Goal: Task Accomplishment & Management: Manage account settings

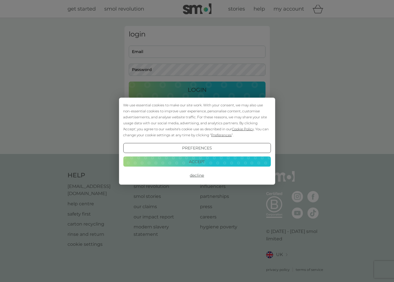
click at [195, 175] on button "Decline" at bounding box center [197, 175] width 148 height 10
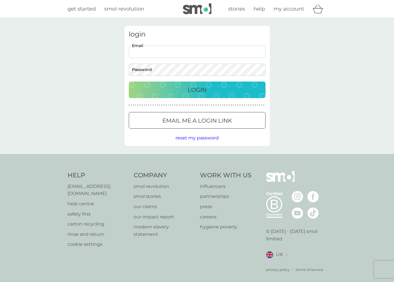
click at [185, 54] on input "Email" at bounding box center [197, 52] width 137 height 12
click at [258, 51] on input "Email" at bounding box center [197, 52] width 137 height 12
type input "[PERSON_NAME][EMAIL_ADDRESS][DOMAIN_NAME]"
click at [185, 89] on div "Login" at bounding box center [197, 89] width 125 height 9
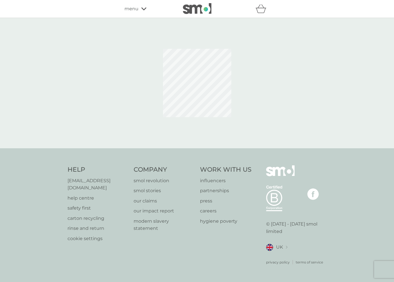
select select "112"
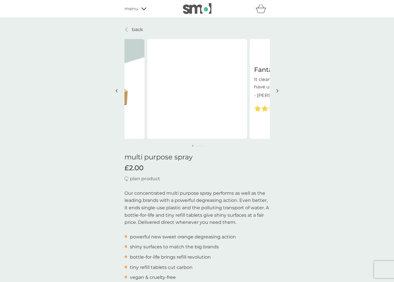
click at [137, 29] on p "back" at bounding box center [137, 29] width 11 height 7
